Goal: Transaction & Acquisition: Purchase product/service

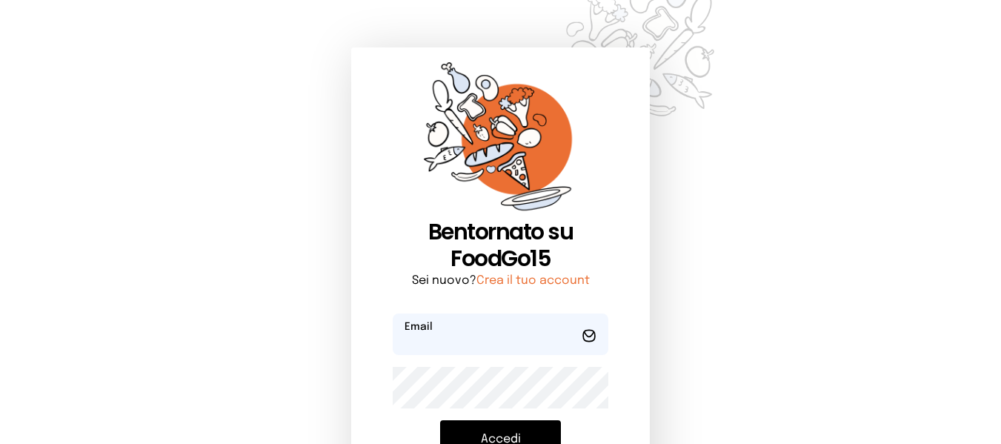
type input "**********"
click at [491, 430] on button "Accedi" at bounding box center [500, 439] width 121 height 39
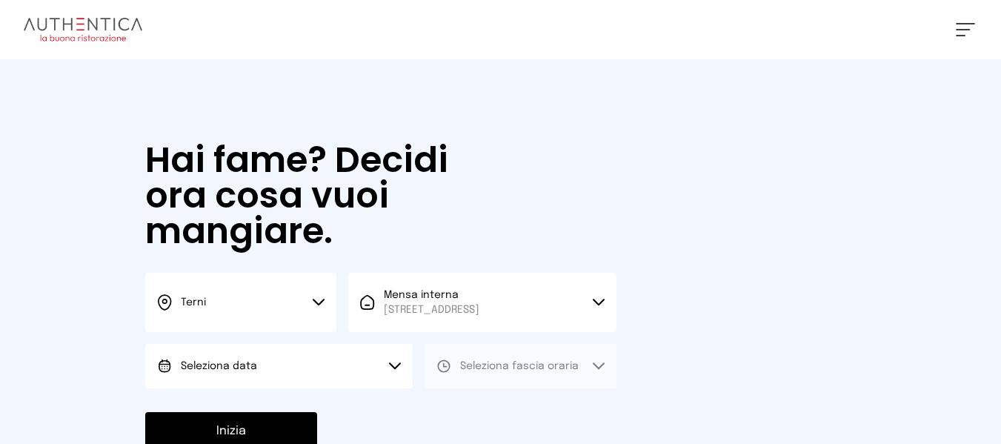
click at [378, 352] on button "Seleziona data" at bounding box center [279, 366] width 268 height 44
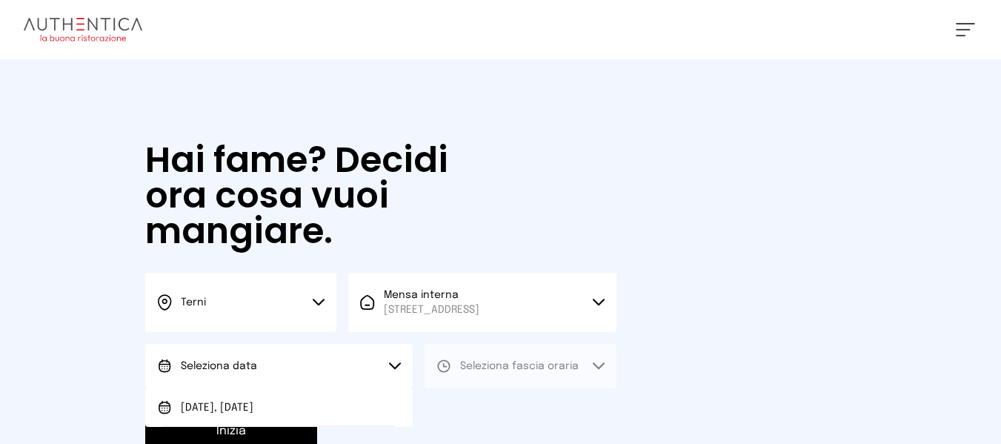
click at [378, 380] on button "Seleziona data" at bounding box center [279, 366] width 268 height 44
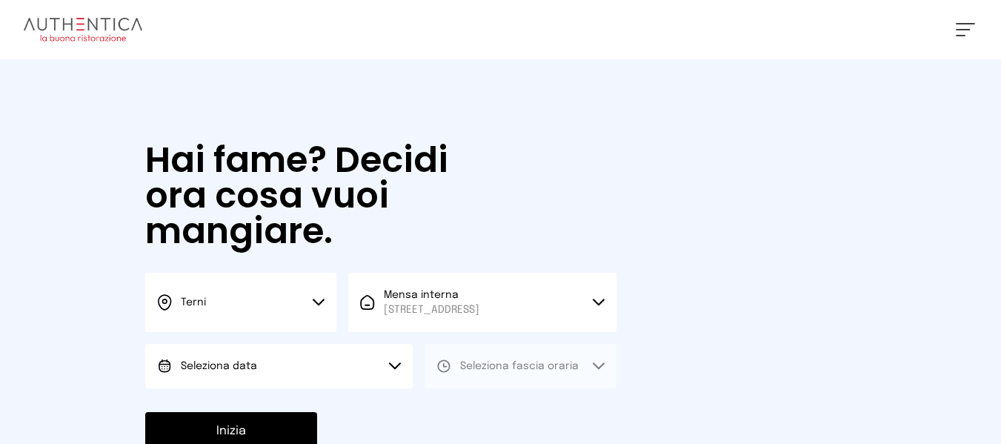
click at [378, 387] on button "Seleziona data" at bounding box center [279, 366] width 268 height 44
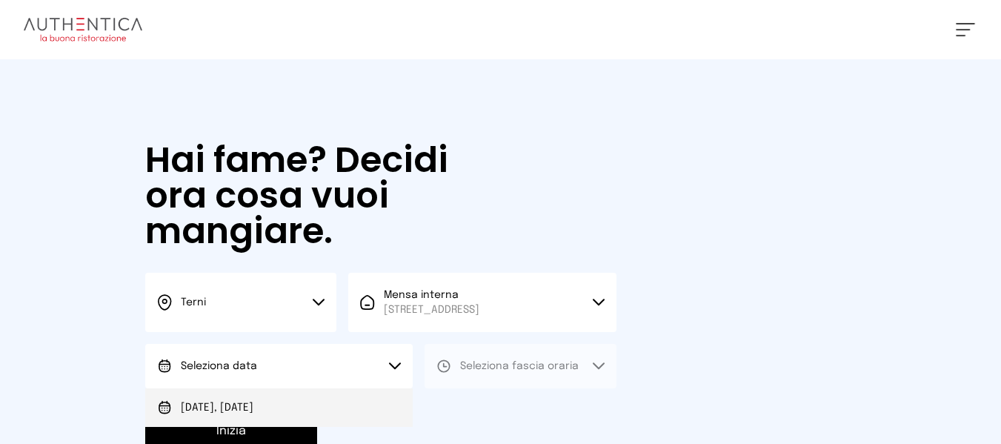
click at [383, 405] on li "[DATE], [DATE]" at bounding box center [279, 407] width 268 height 39
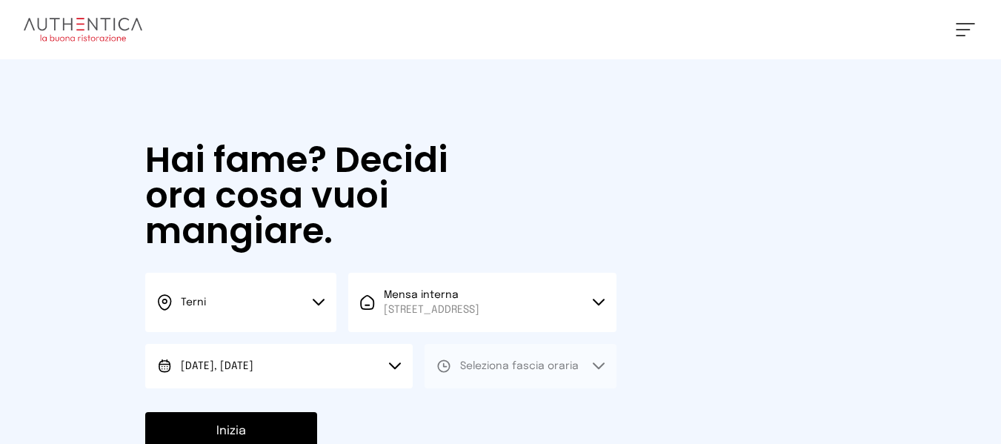
click at [480, 373] on span "Seleziona fascia oraria" at bounding box center [519, 366] width 119 height 15
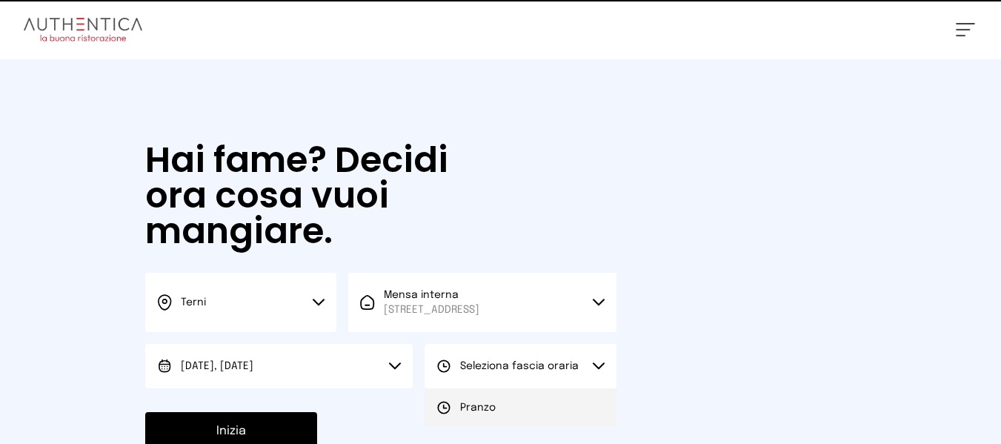
click at [480, 397] on li "Pranzo" at bounding box center [520, 407] width 191 height 39
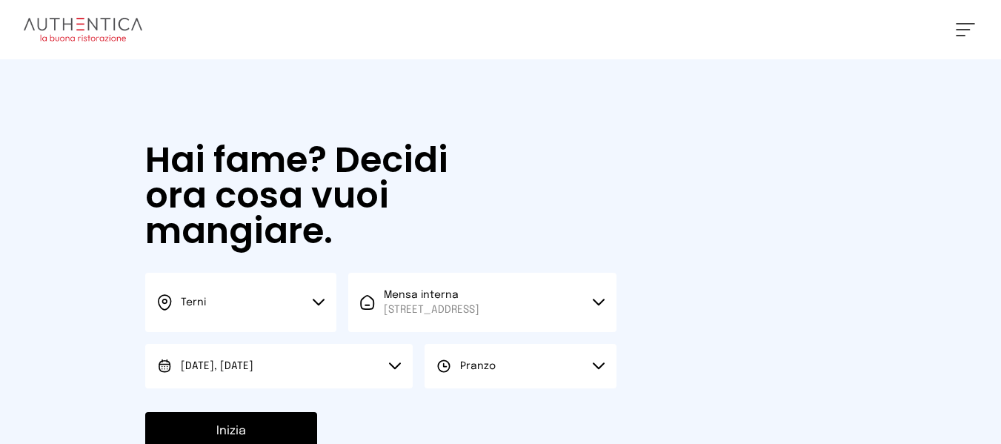
click at [297, 430] on button "Inizia" at bounding box center [231, 431] width 172 height 39
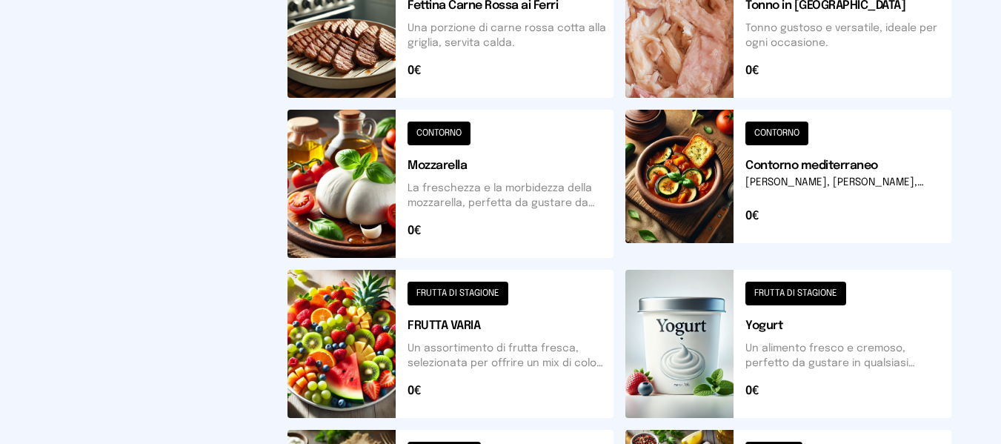
scroll to position [754, 0]
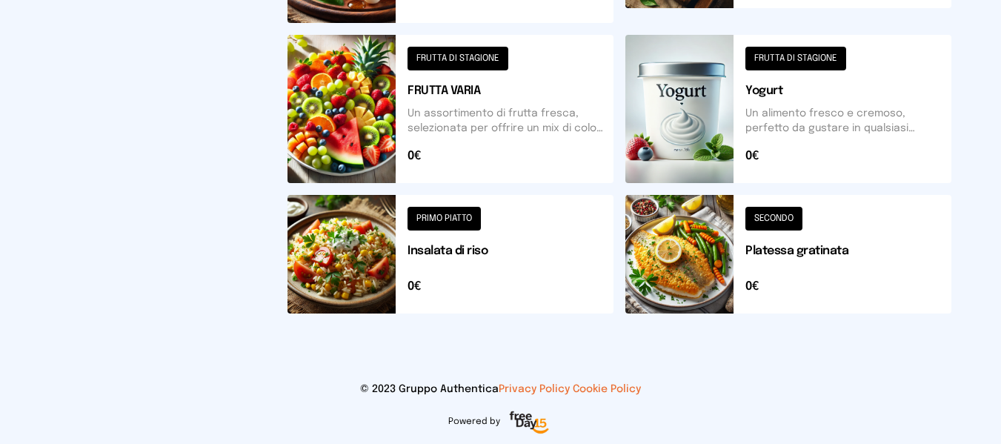
click at [678, 250] on button at bounding box center [789, 254] width 326 height 119
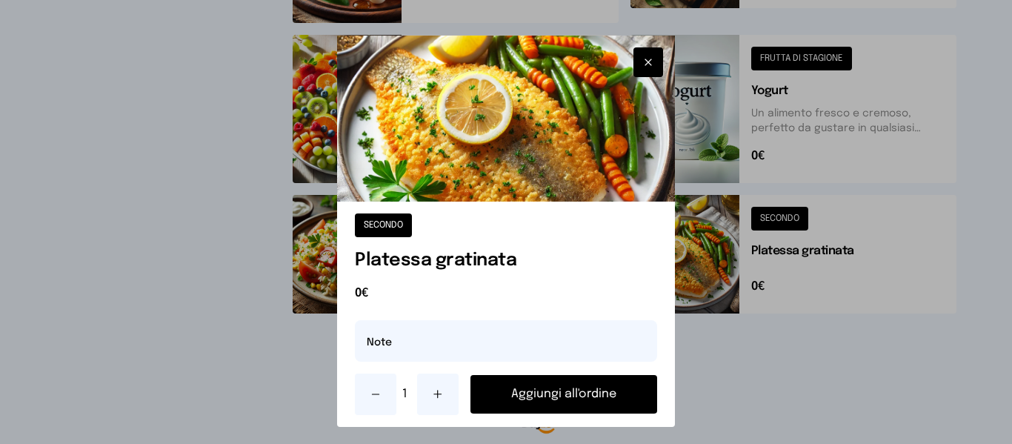
click at [618, 400] on button "Aggiungi all'ordine" at bounding box center [564, 394] width 186 height 39
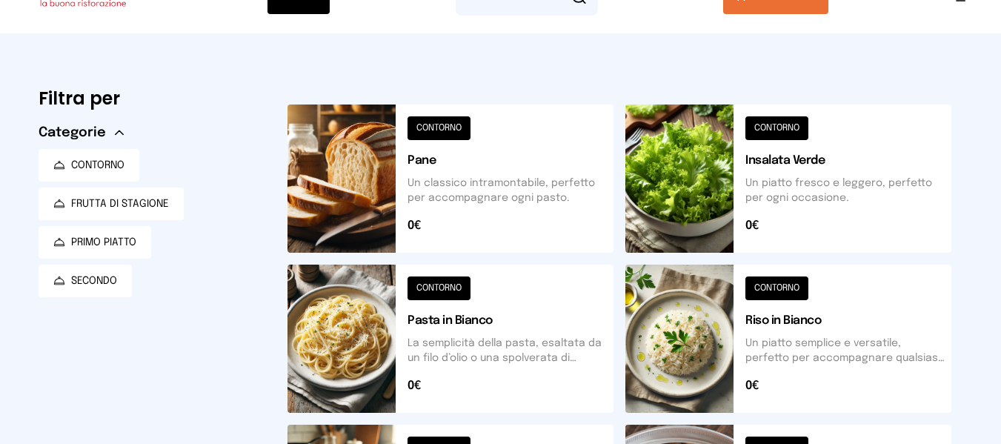
scroll to position [74, 0]
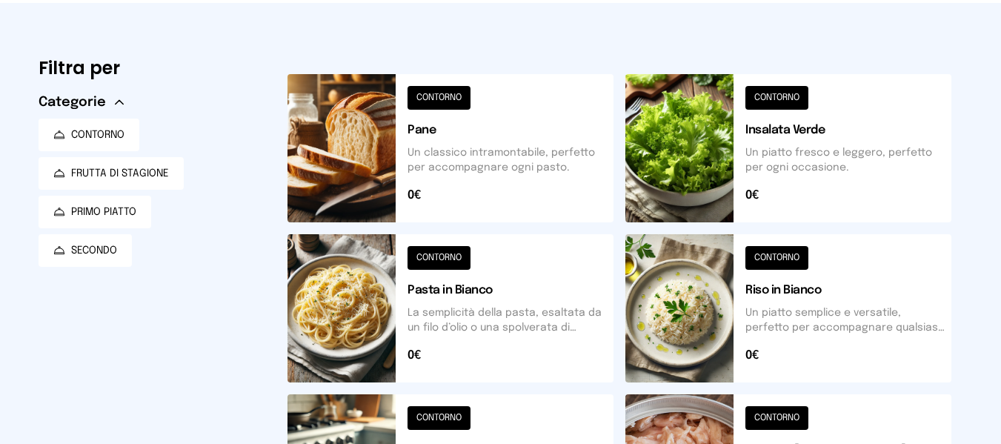
click at [712, 282] on button at bounding box center [789, 308] width 326 height 148
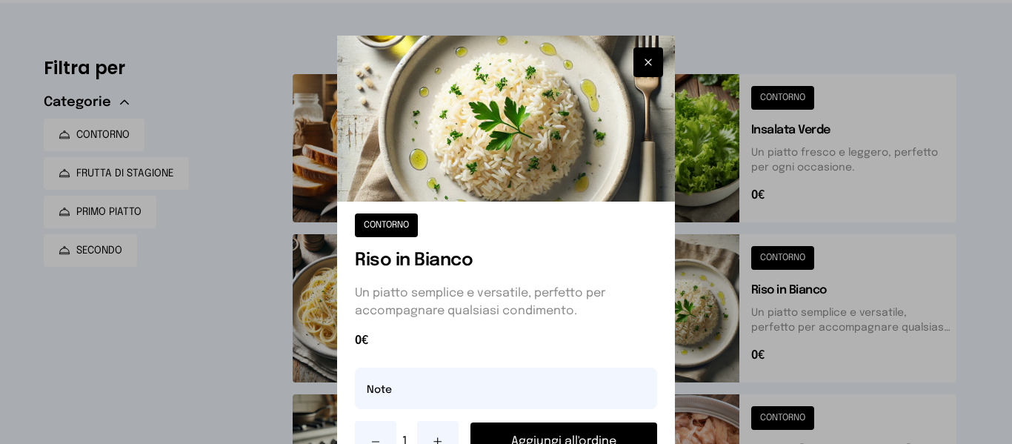
click at [626, 425] on button "Aggiungi all'ordine" at bounding box center [564, 441] width 186 height 39
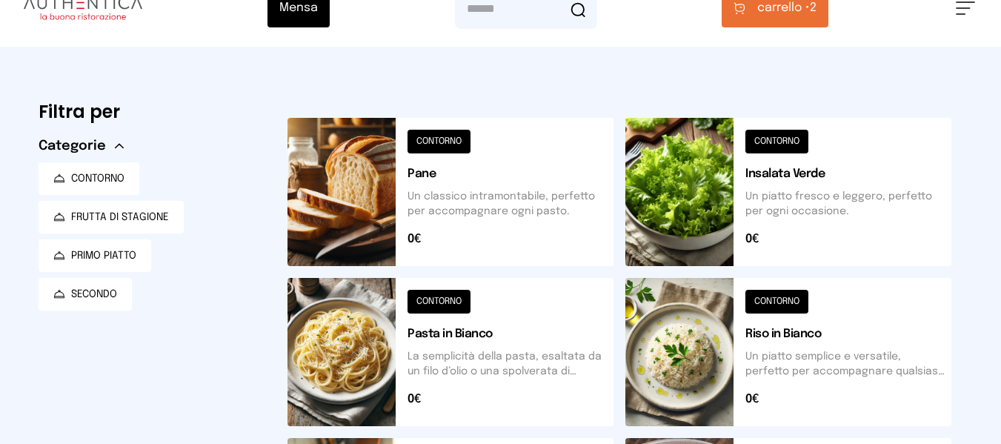
scroll to position [0, 0]
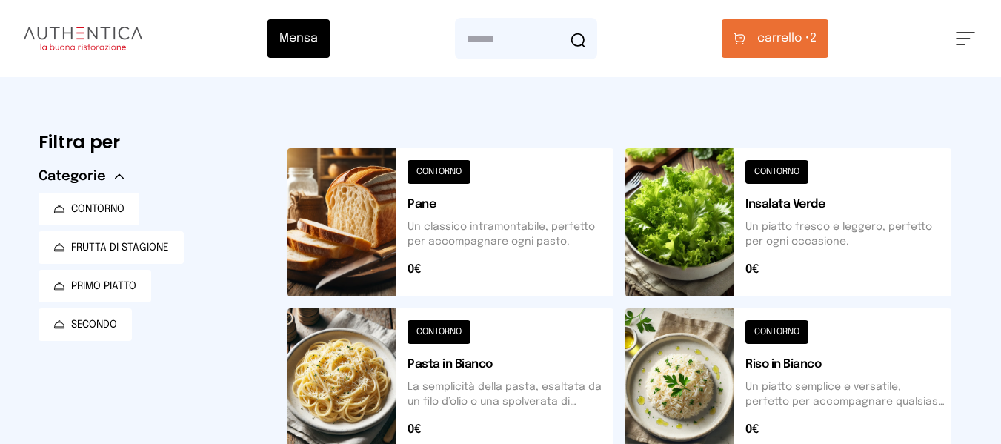
click at [779, 31] on span "carrello •" at bounding box center [784, 39] width 53 height 18
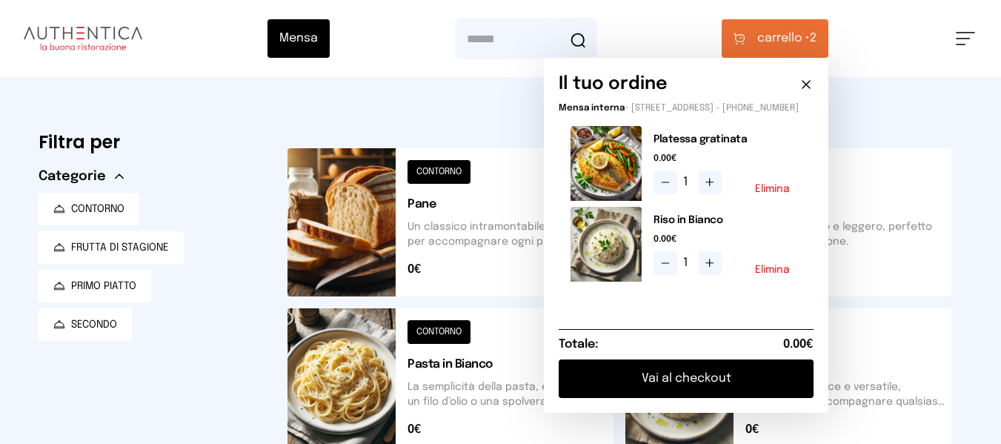
click at [763, 359] on div "Totale: 0.00€" at bounding box center [686, 344] width 255 height 30
click at [775, 377] on button "Vai al checkout" at bounding box center [686, 378] width 255 height 39
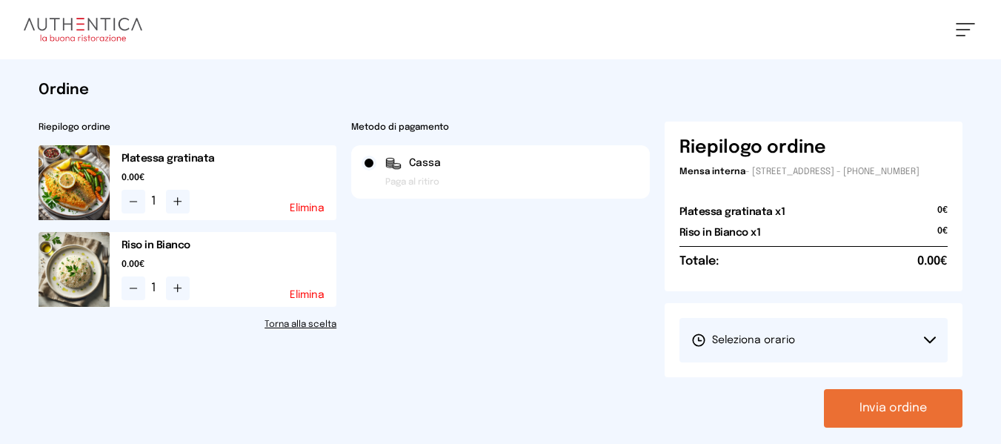
drag, startPoint x: 796, startPoint y: 339, endPoint x: 797, endPoint y: 348, distance: 8.9
click at [796, 342] on button "Seleziona orario" at bounding box center [814, 340] width 269 height 44
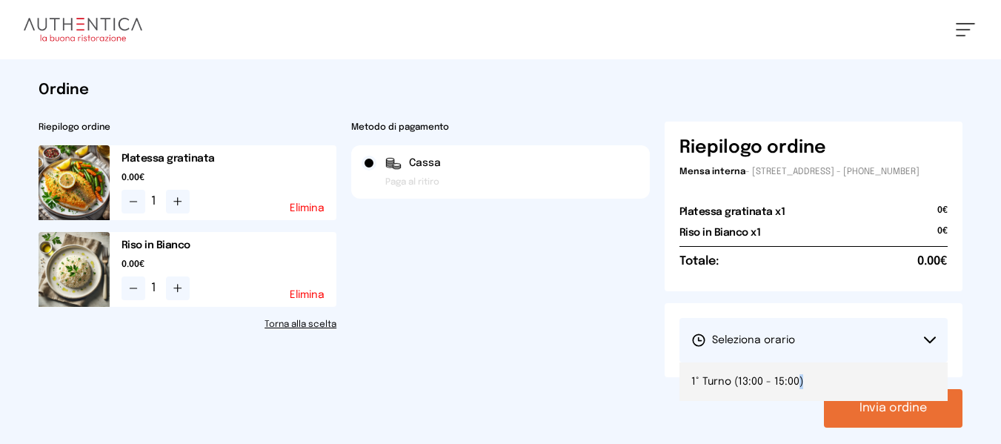
click at [798, 389] on span "1° Turno (13:00 - 15:00)" at bounding box center [748, 381] width 112 height 15
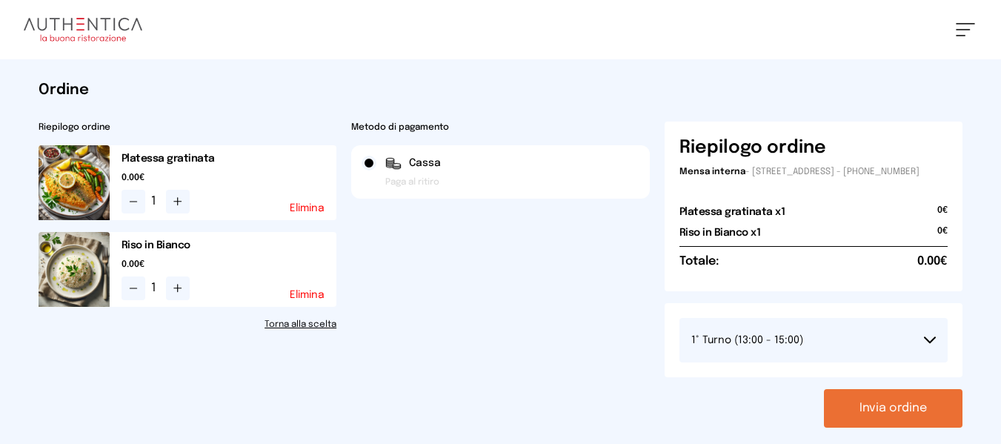
click at [775, 428] on div "Invia ordine" at bounding box center [814, 408] width 299 height 39
click at [856, 415] on button "Invia ordine" at bounding box center [893, 408] width 139 height 39
